Goal: Navigation & Orientation: Find specific page/section

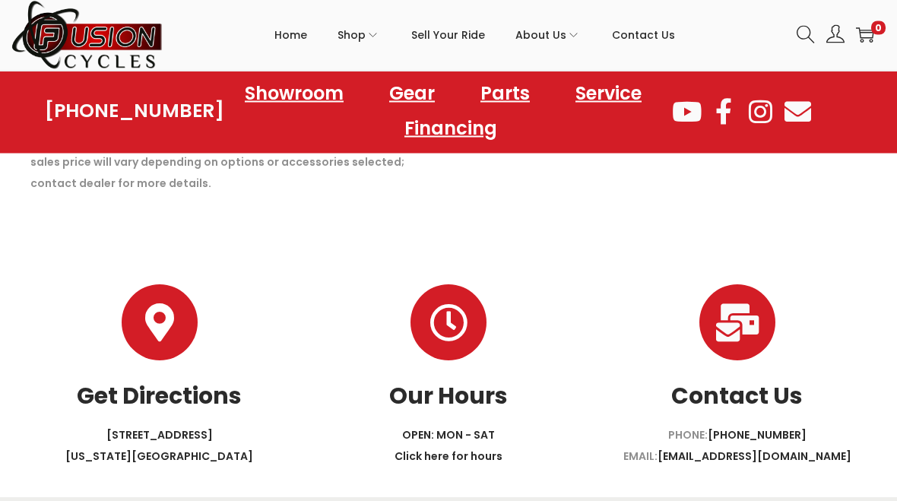
scroll to position [929, 0]
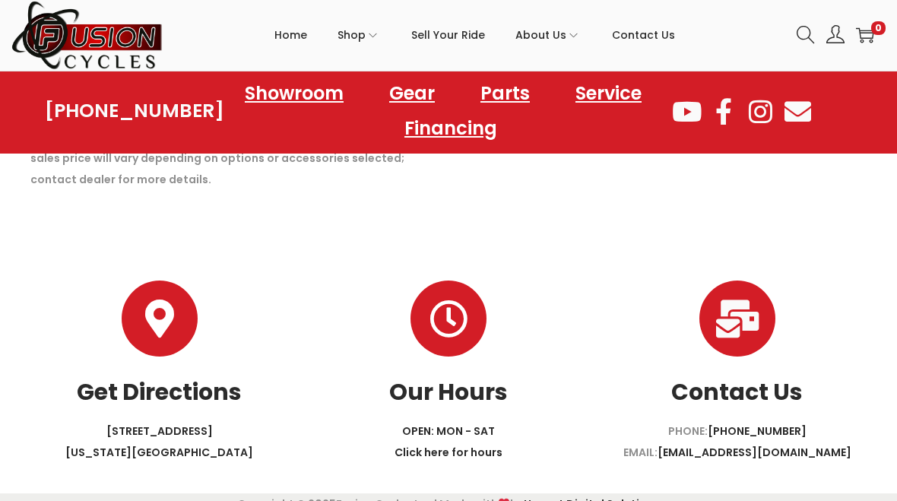
click at [308, 103] on link "Showroom" at bounding box center [294, 93] width 129 height 35
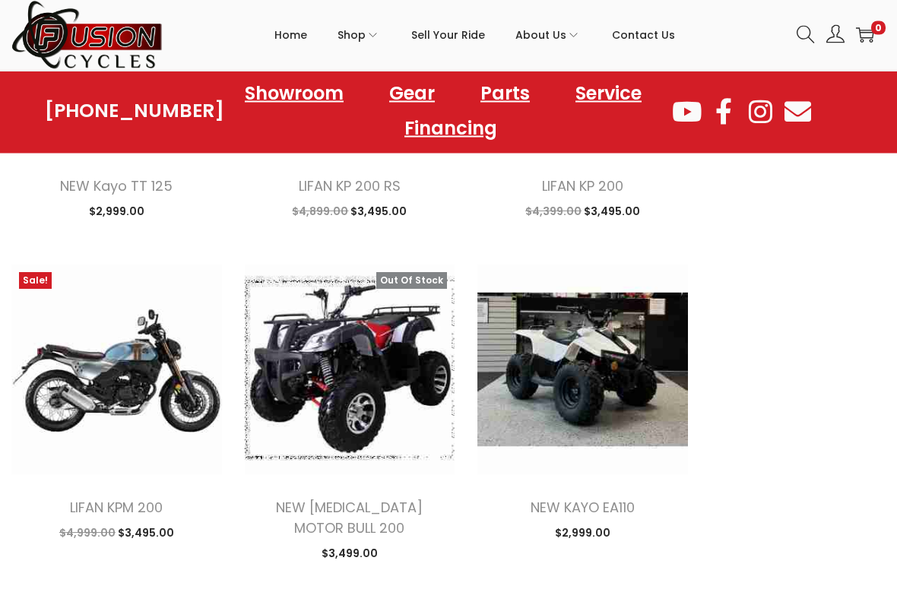
scroll to position [3354, 0]
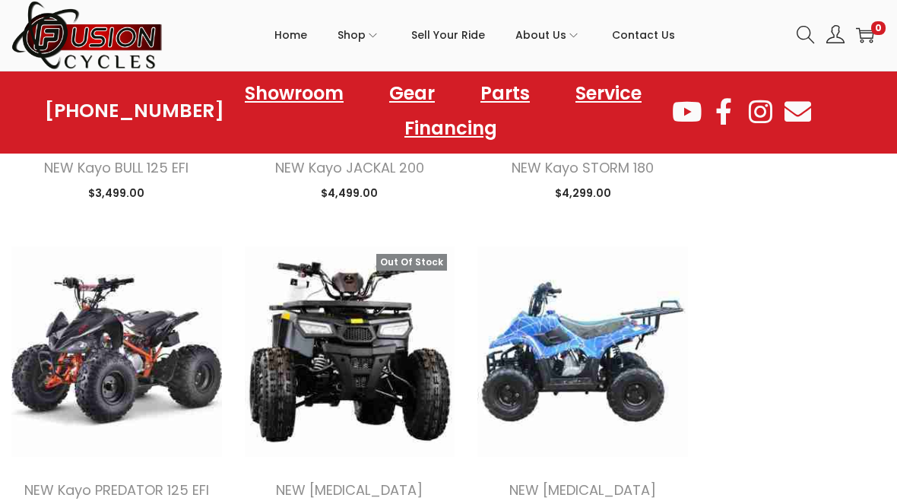
scroll to position [4702, 0]
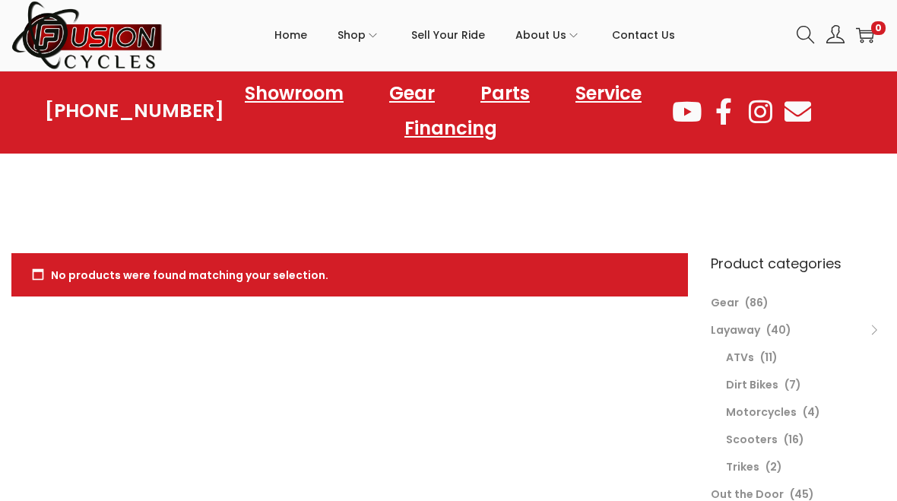
scroll to position [929, 0]
